Goal: Task Accomplishment & Management: Manage account settings

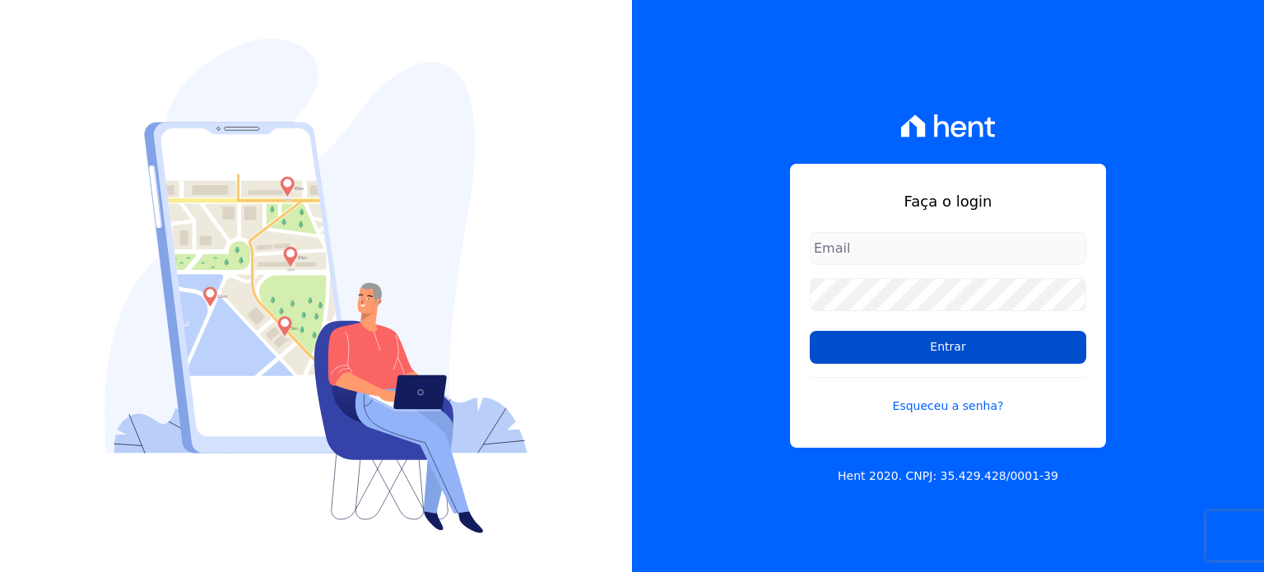
type input "[EMAIL_ADDRESS][DOMAIN_NAME]"
click at [1014, 357] on input "Entrar" at bounding box center [948, 347] width 276 height 33
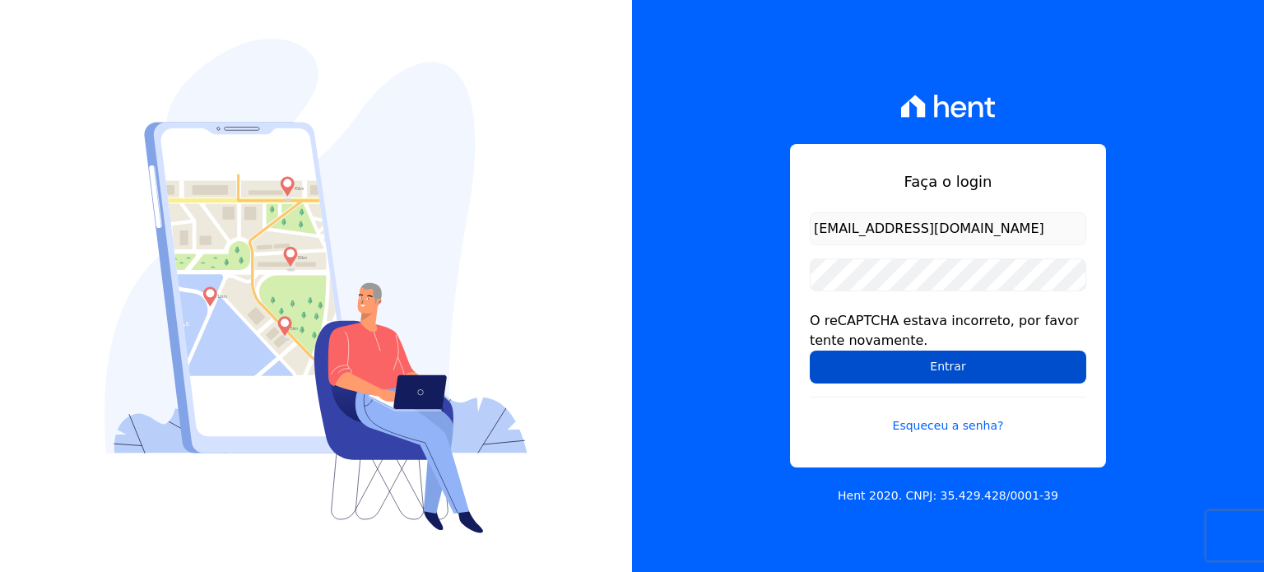
click at [930, 381] on input "Entrar" at bounding box center [948, 366] width 276 height 33
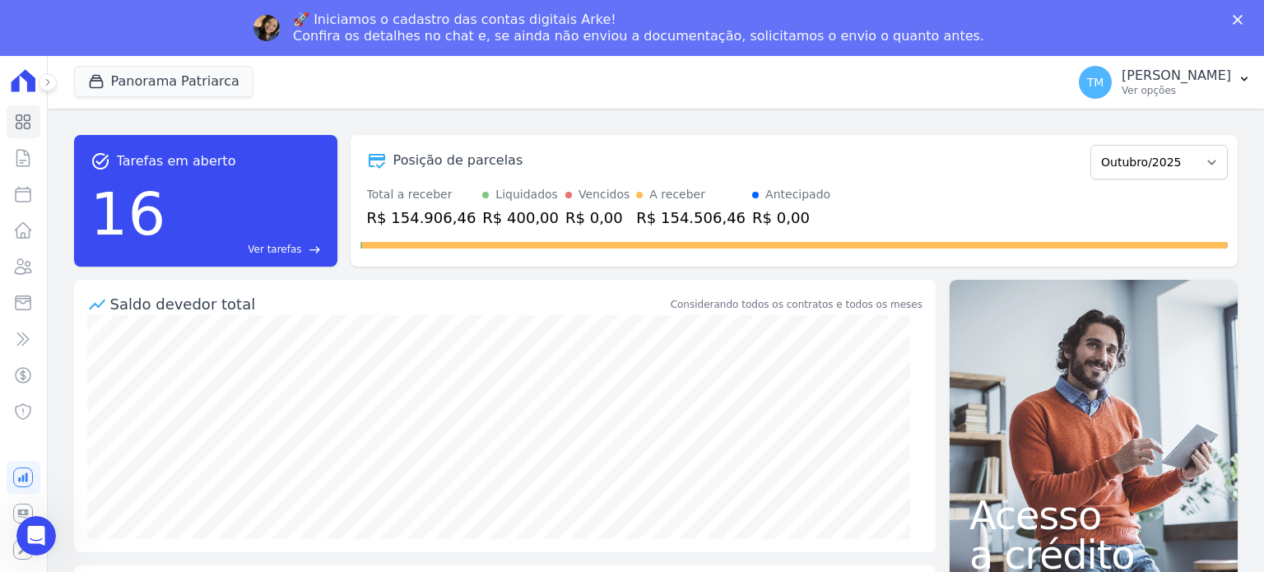
click at [1237, 18] on icon "Fechar" at bounding box center [1238, 20] width 10 height 10
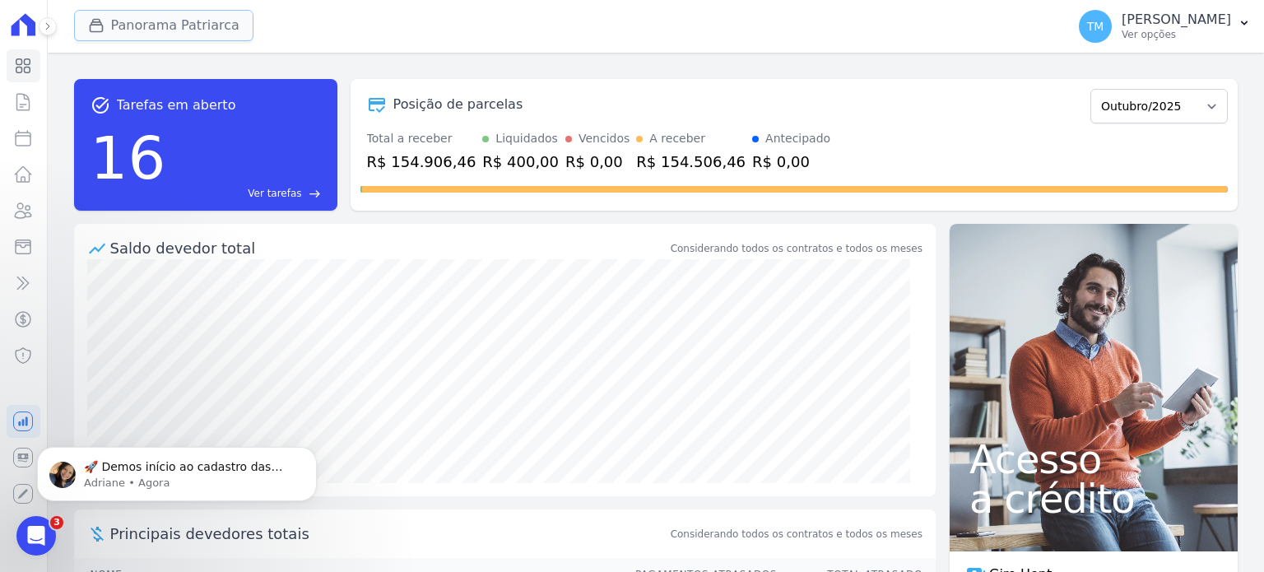
click at [219, 32] on button "Panorama Patriarca" at bounding box center [163, 25] width 179 height 31
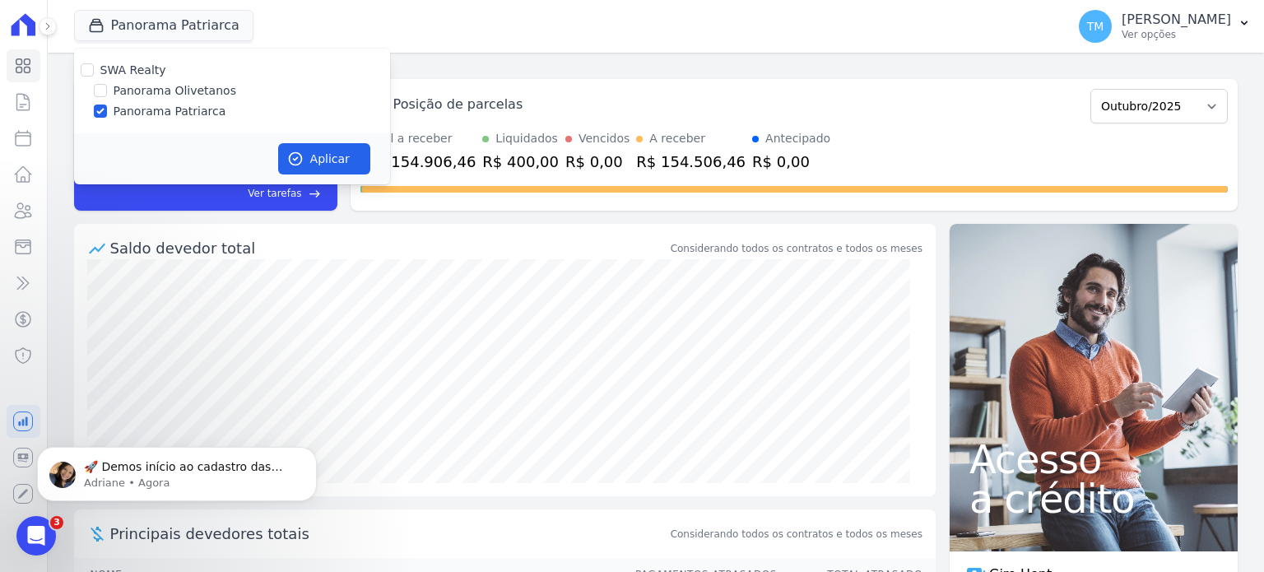
click at [159, 99] on label "Panorama Olivetanos" at bounding box center [175, 90] width 123 height 17
click at [107, 97] on input "Panorama Olivetanos" at bounding box center [100, 90] width 13 height 13
checkbox input "true"
click at [180, 108] on label "Panorama Patriarca" at bounding box center [170, 111] width 113 height 17
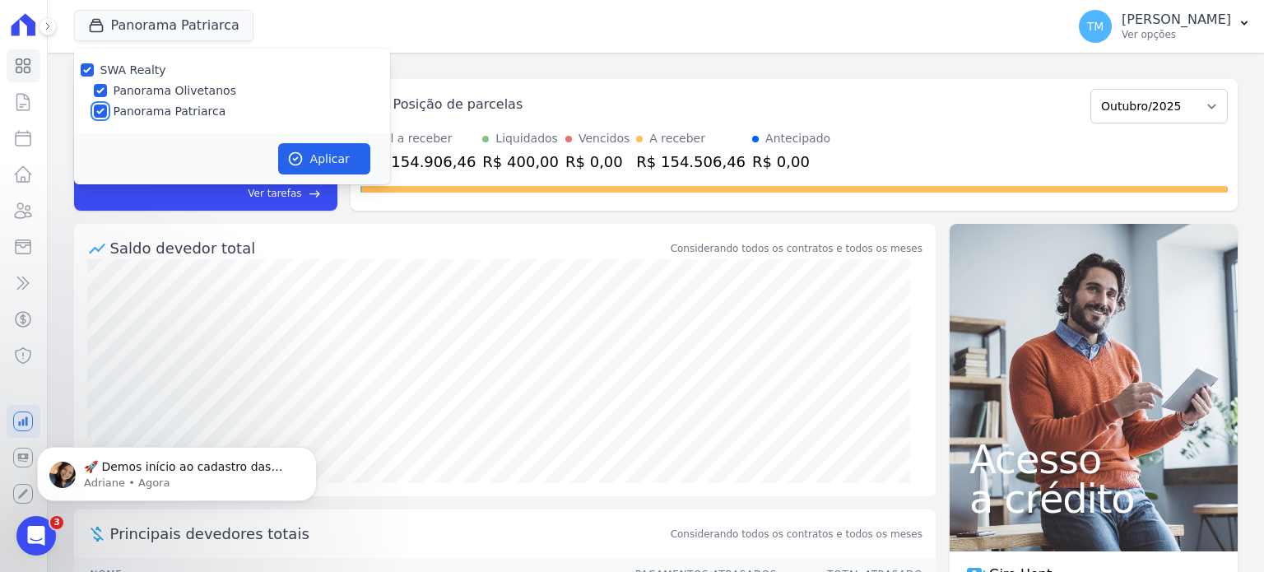
click at [107, 108] on input "Panorama Patriarca" at bounding box center [100, 110] width 13 height 13
checkbox input "false"
click at [309, 155] on button "Aplicar" at bounding box center [324, 158] width 92 height 31
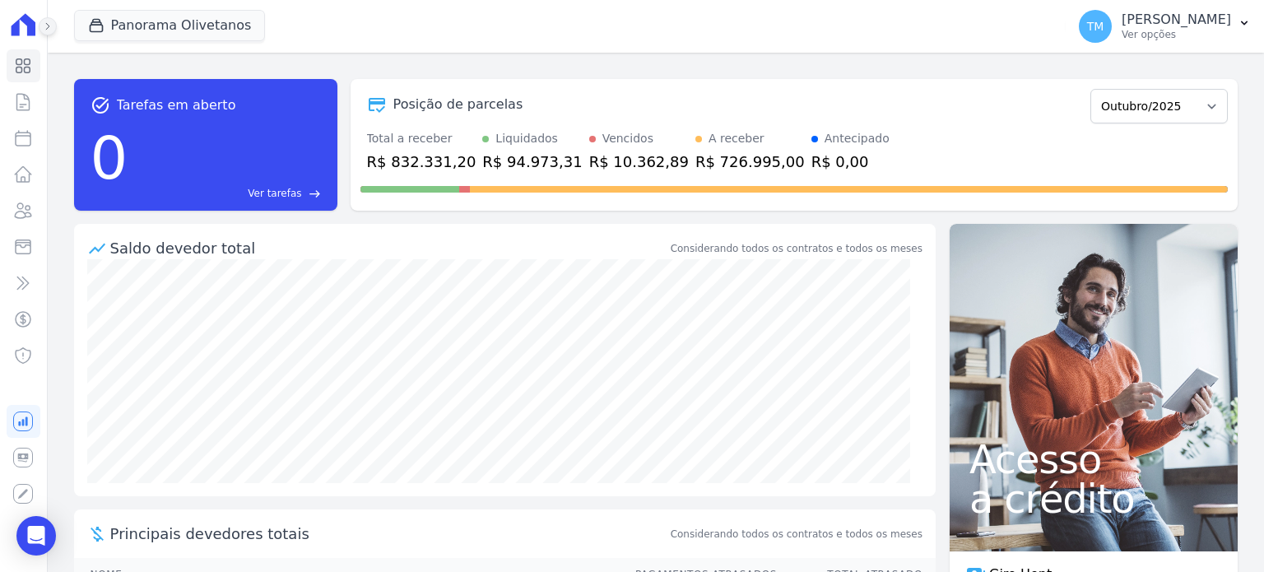
click at [49, 29] on icon at bounding box center [48, 26] width 10 height 10
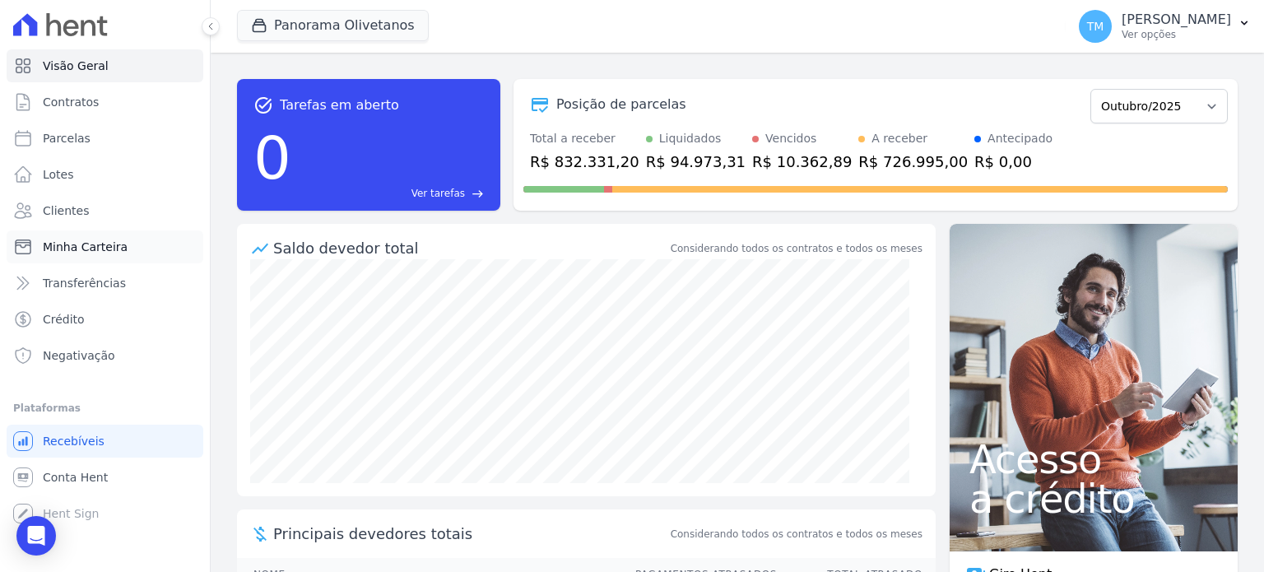
click at [97, 252] on span "Minha Carteira" at bounding box center [85, 247] width 85 height 16
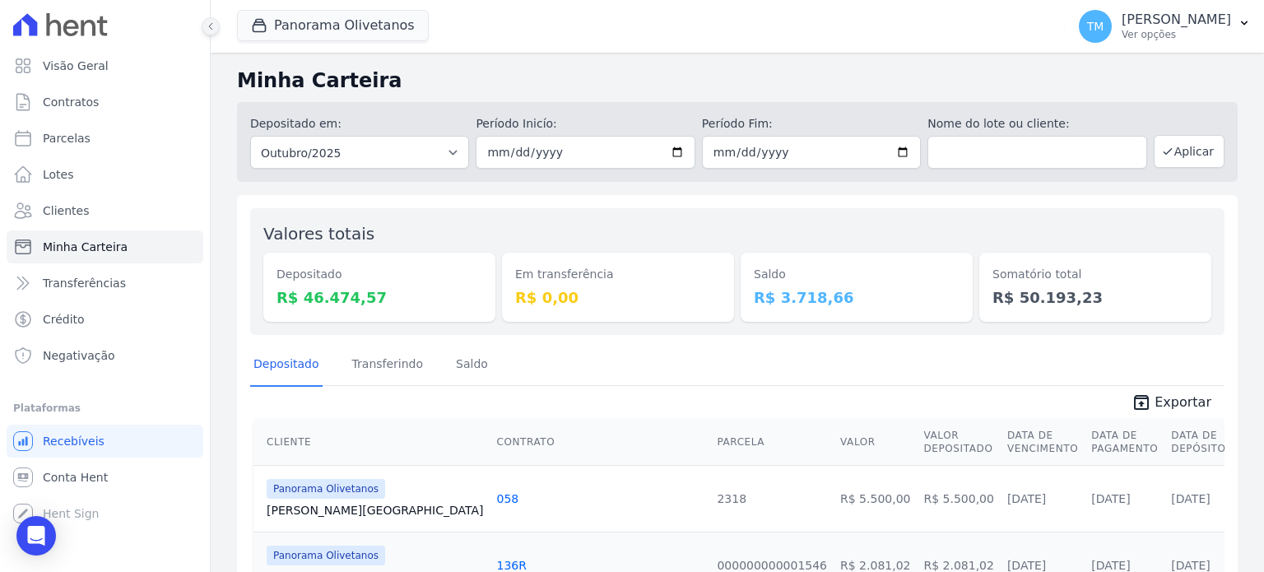
click at [208, 29] on icon at bounding box center [211, 26] width 10 height 10
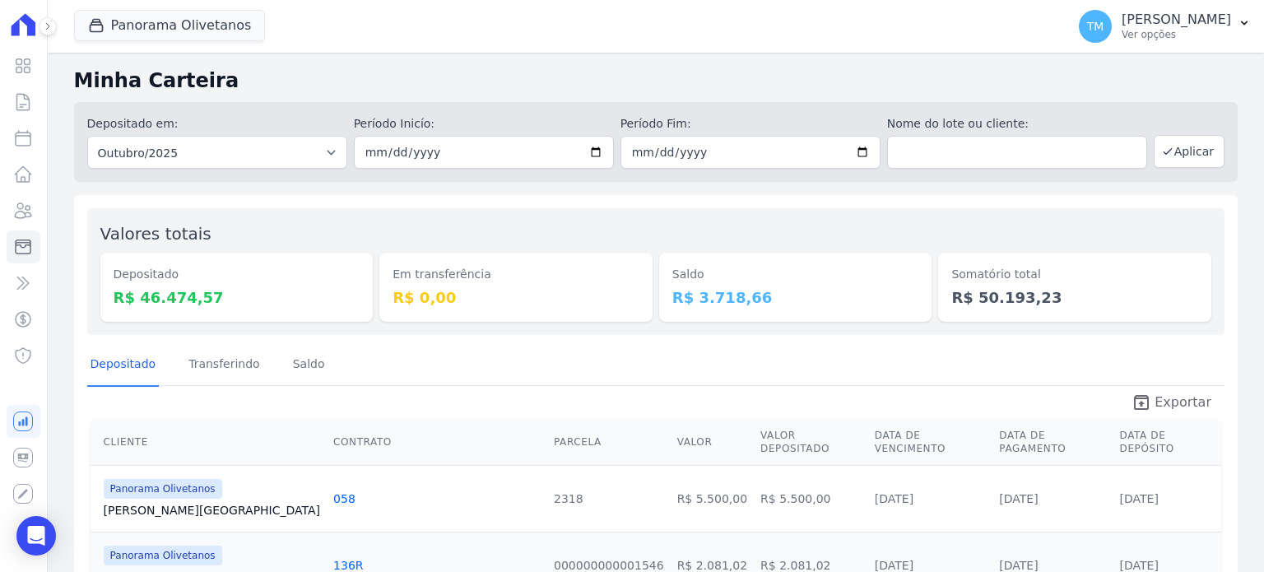
click at [1193, 405] on span "Exportar" at bounding box center [1182, 402] width 57 height 20
click at [1197, 14] on p "[PERSON_NAME]" at bounding box center [1175, 20] width 109 height 16
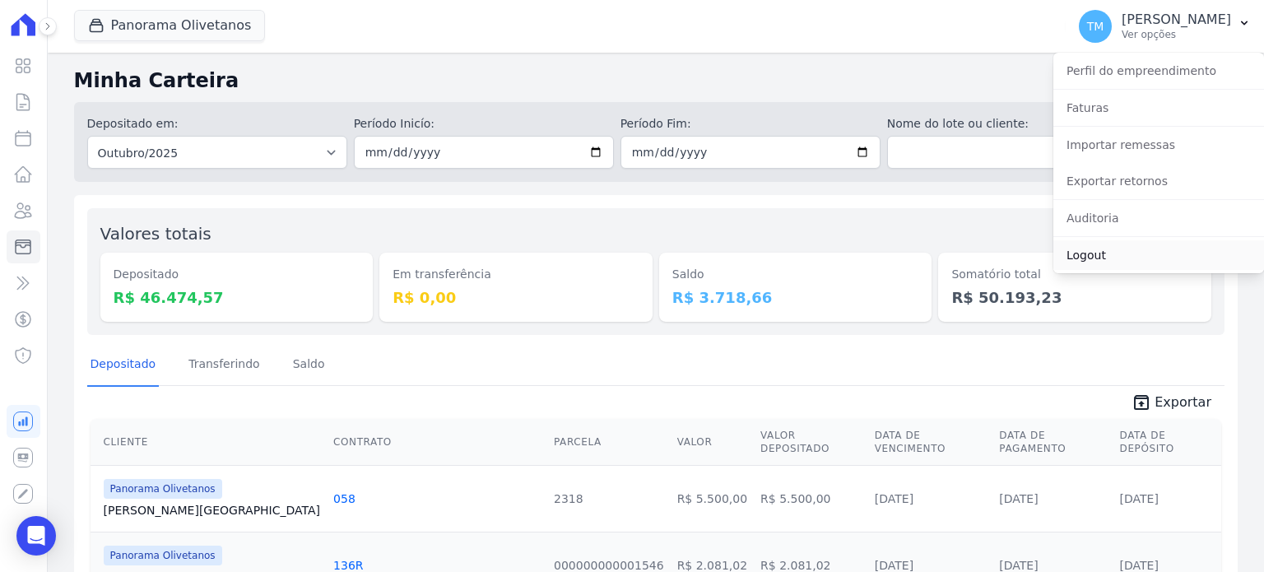
click at [1093, 253] on link "Logout" at bounding box center [1158, 255] width 211 height 30
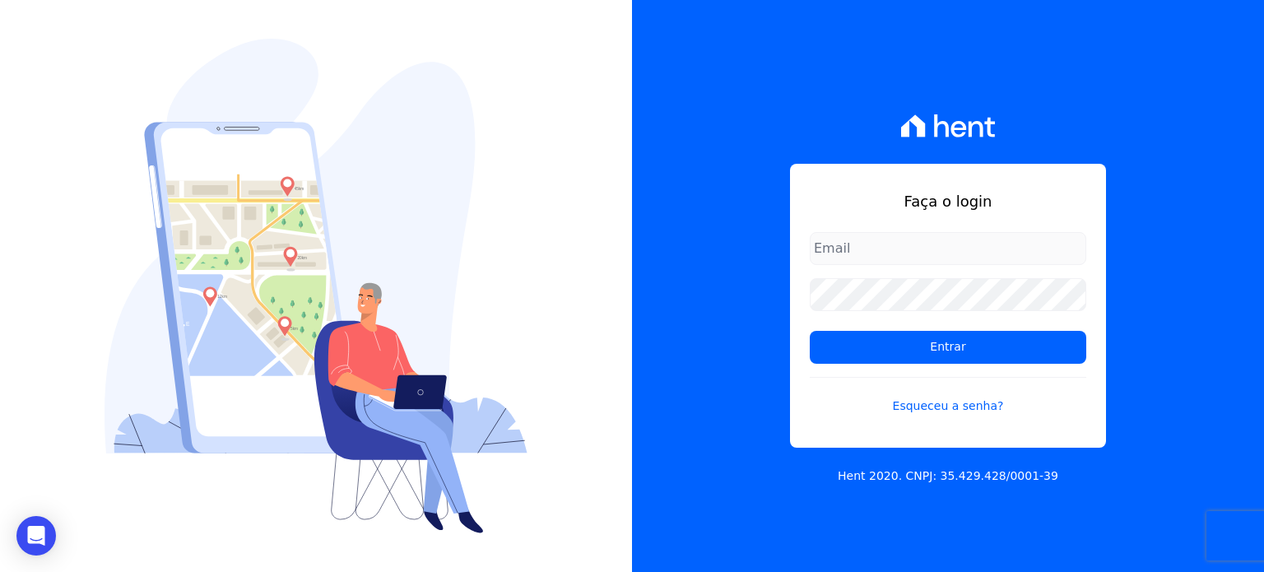
type input "[EMAIL_ADDRESS][DOMAIN_NAME]"
